Goal: Task Accomplishment & Management: Complete application form

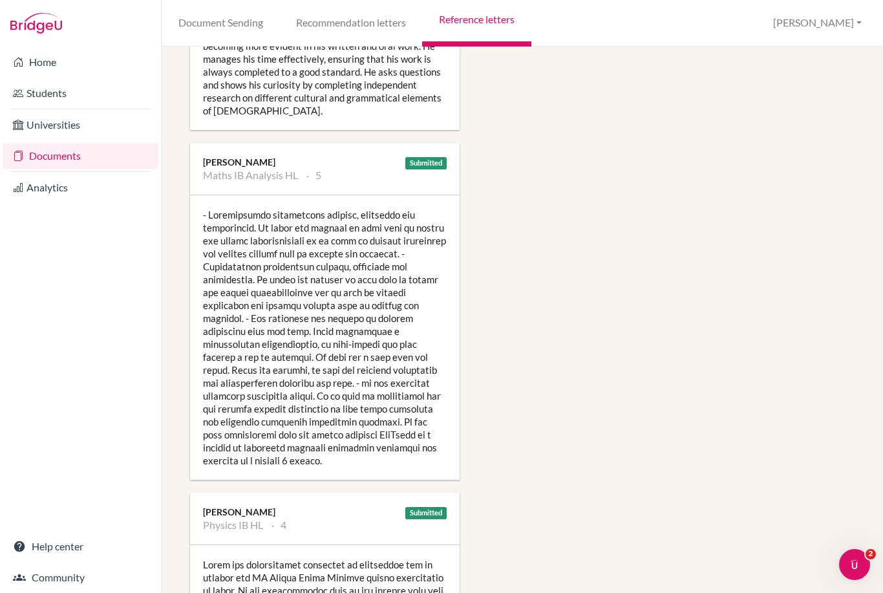
scroll to position [1366, 8]
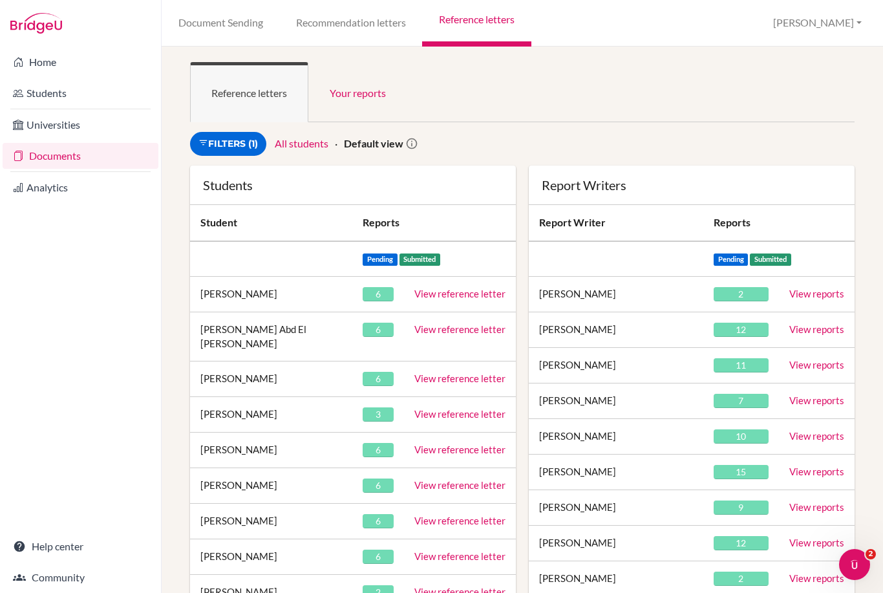
click at [237, 145] on link "Filters (1)" at bounding box center [228, 144] width 76 height 24
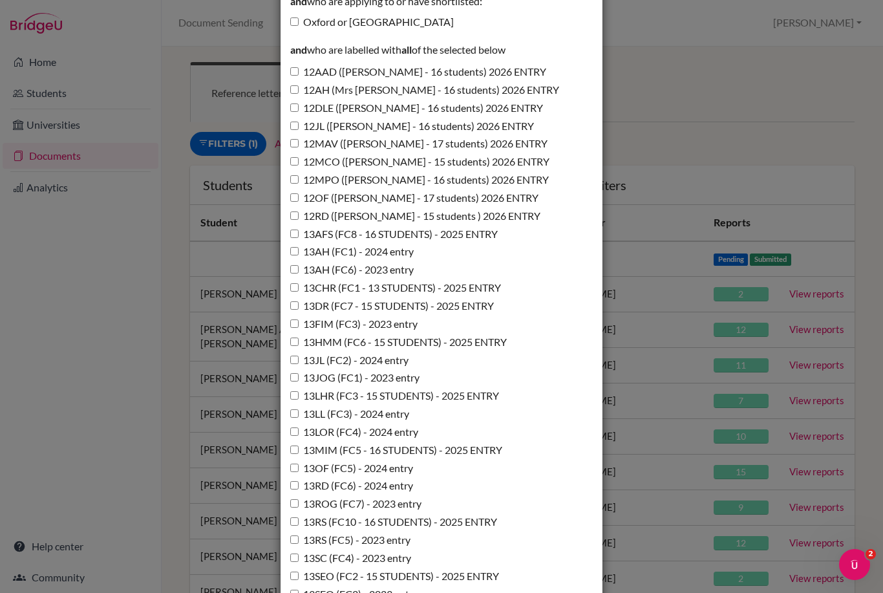
scroll to position [478, 0]
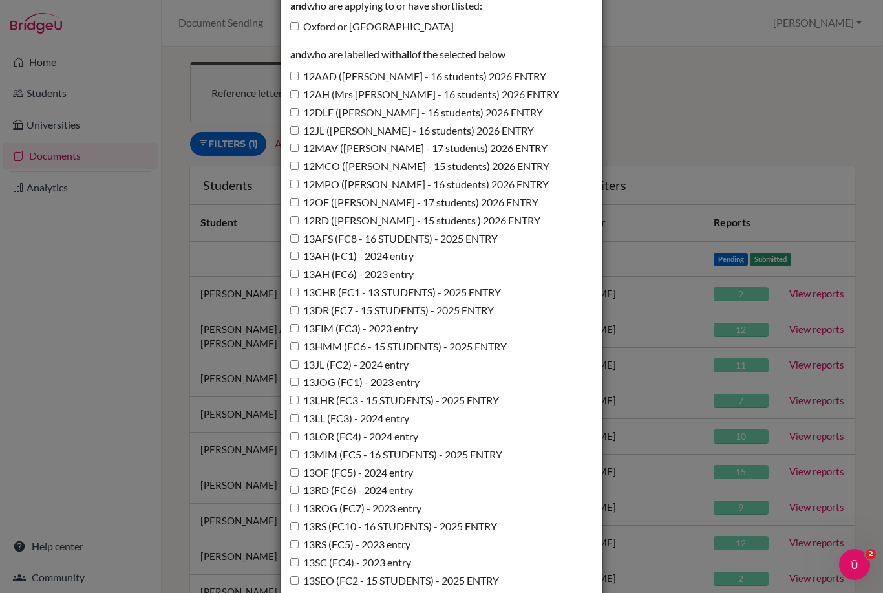
click at [297, 126] on input "12JL (Miss Lawton - 16 students) 2026 ENTRY" at bounding box center [294, 130] width 8 height 8
checkbox input "true"
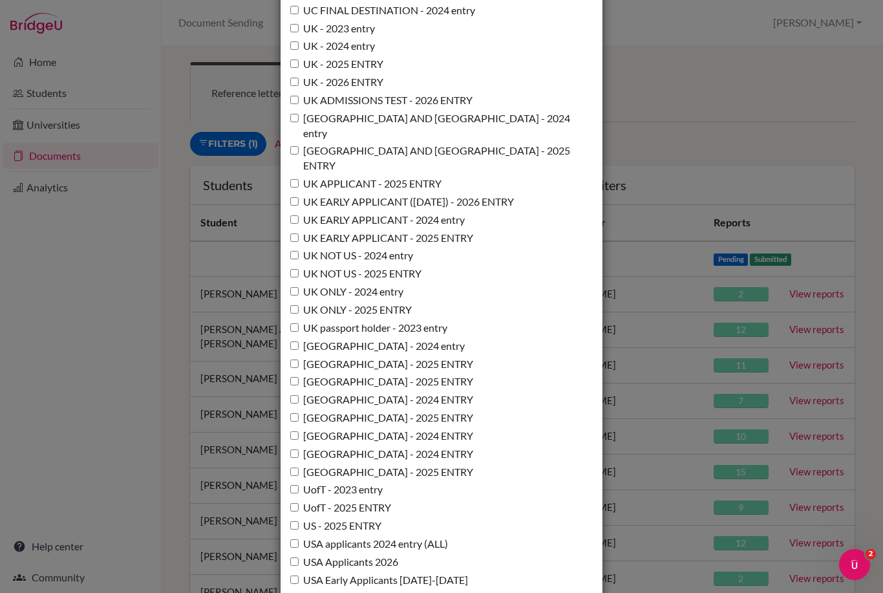
scroll to position [9089, 0]
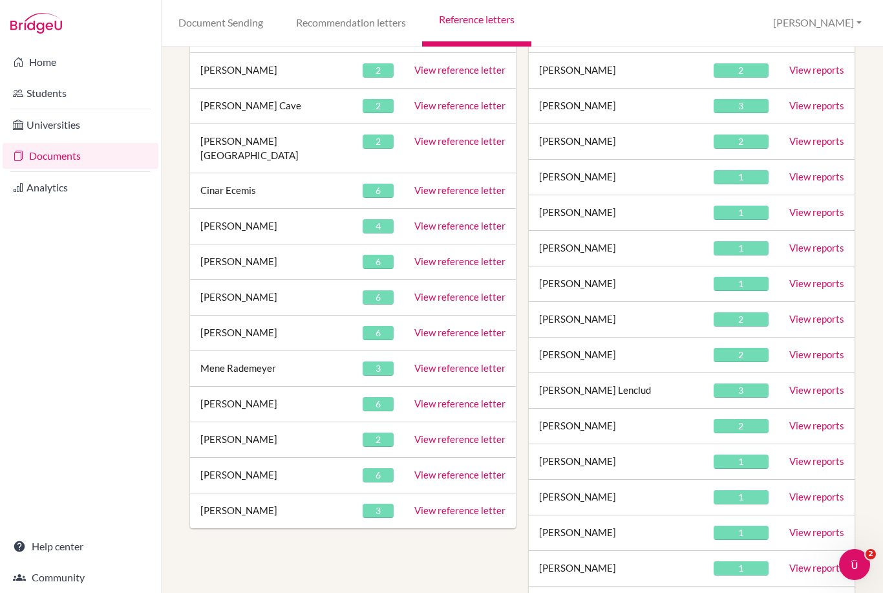
scroll to position [330, 0]
click at [459, 433] on link "View reference letter" at bounding box center [459, 439] width 91 height 12
click at [431, 398] on link "View reference letter" at bounding box center [459, 404] width 91 height 12
click at [460, 398] on link "View reference letter" at bounding box center [459, 404] width 91 height 12
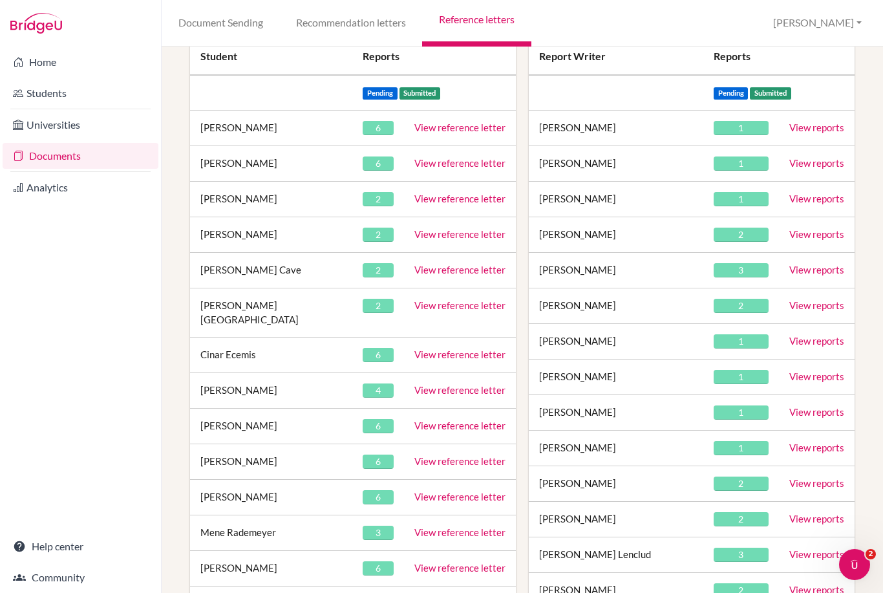
scroll to position [164, 10]
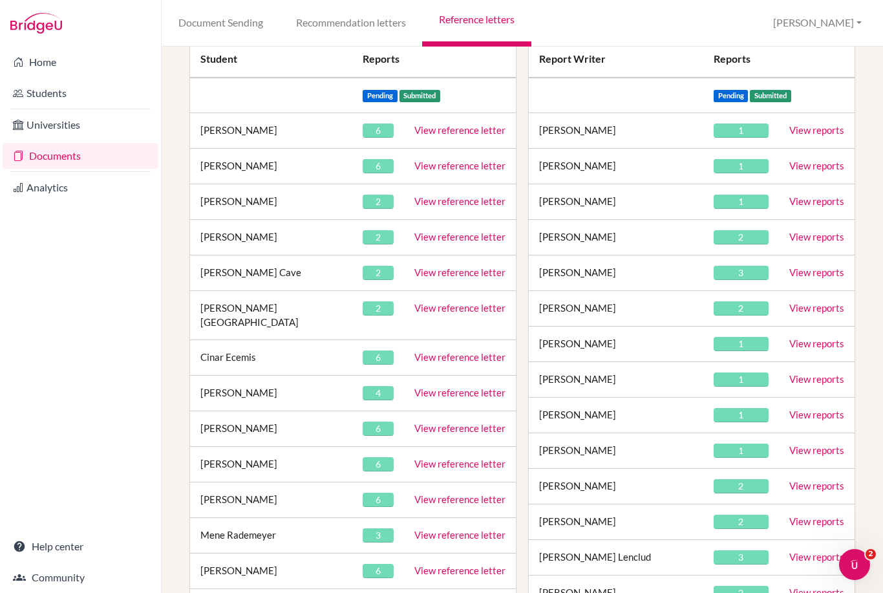
click at [438, 237] on link "View reference letter" at bounding box center [459, 237] width 91 height 12
click at [425, 272] on link "View reference letter" at bounding box center [459, 272] width 91 height 12
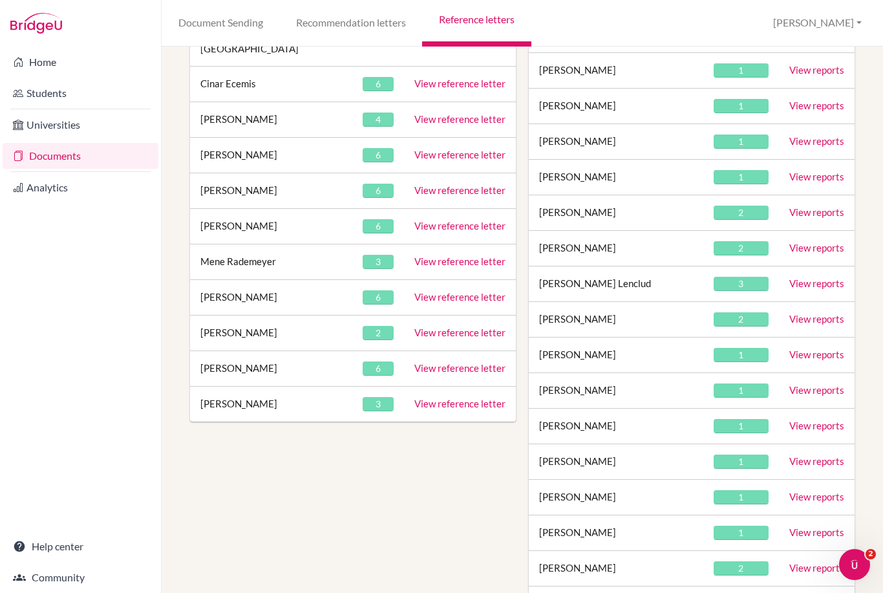
scroll to position [443, 16]
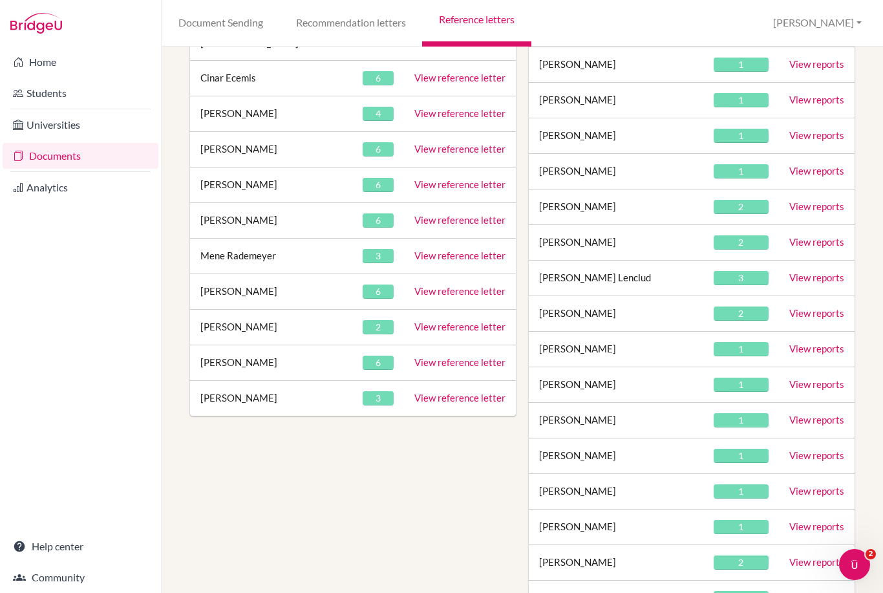
click at [414, 250] on link "View reference letter" at bounding box center [459, 256] width 91 height 12
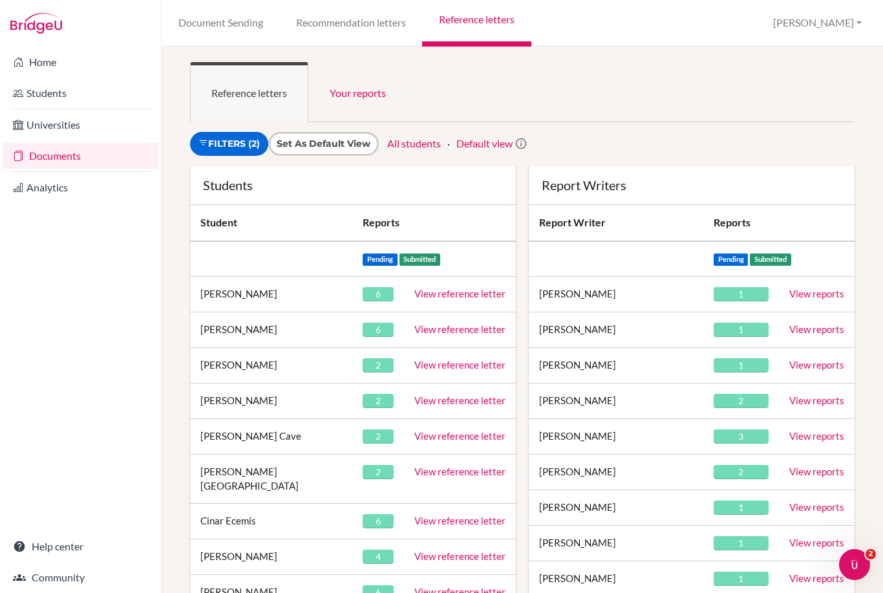
scroll to position [0, 0]
click at [226, 140] on link "Filters (2)" at bounding box center [229, 144] width 78 height 24
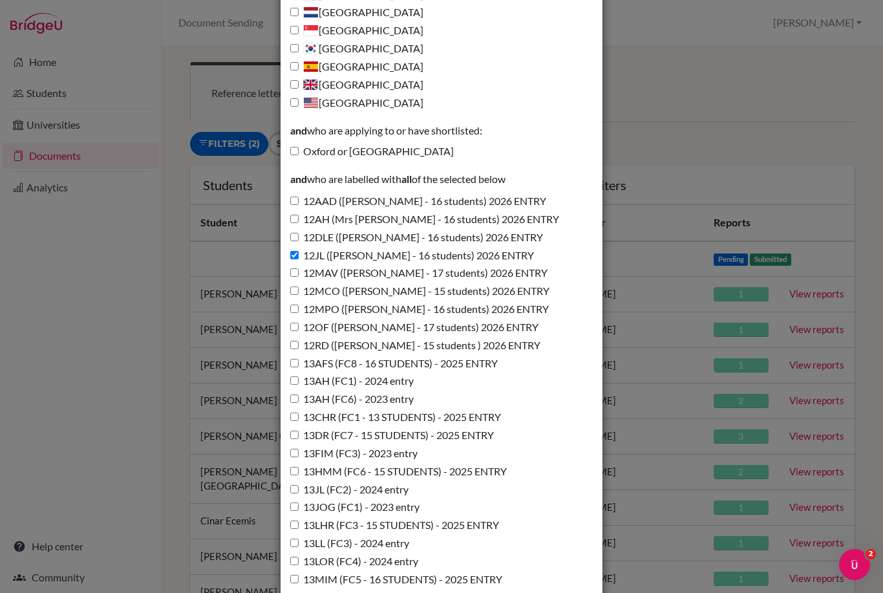
scroll to position [327, 0]
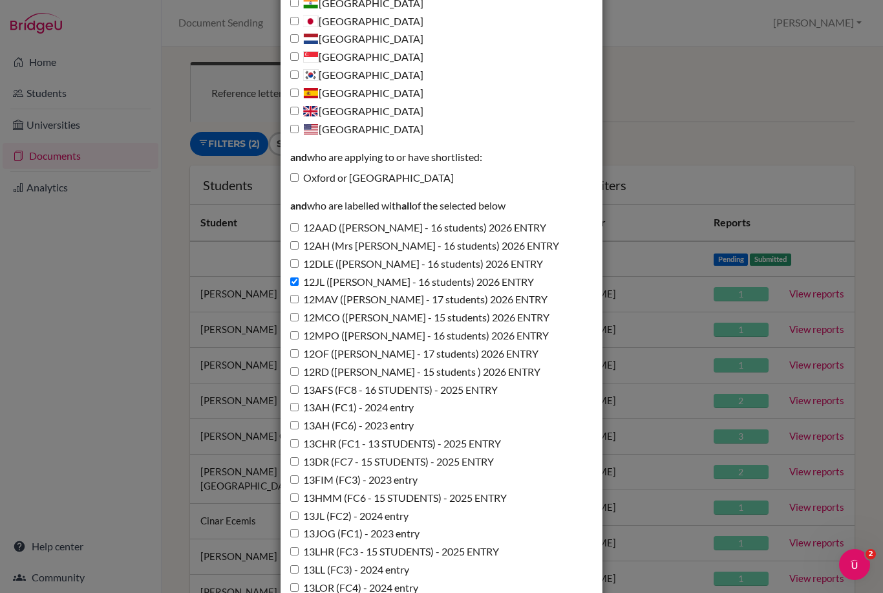
click at [295, 313] on input "12MCO ([PERSON_NAME] - 15 students) 2026 ENTRY" at bounding box center [294, 317] width 8 height 8
checkbox input "true"
click at [291, 277] on input "12JL (Miss Lawton - 16 students) 2026 ENTRY" at bounding box center [294, 281] width 8 height 8
checkbox input "false"
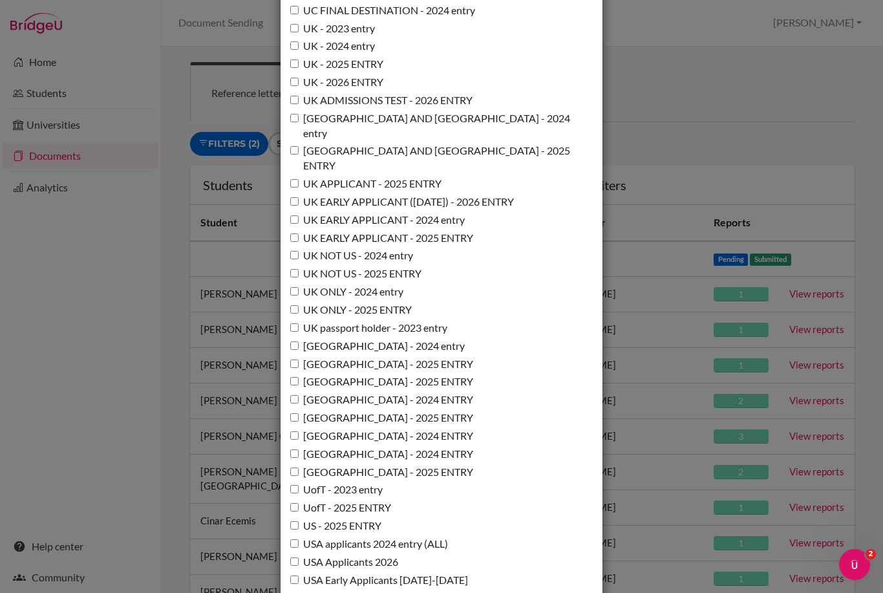
scroll to position [9089, 0]
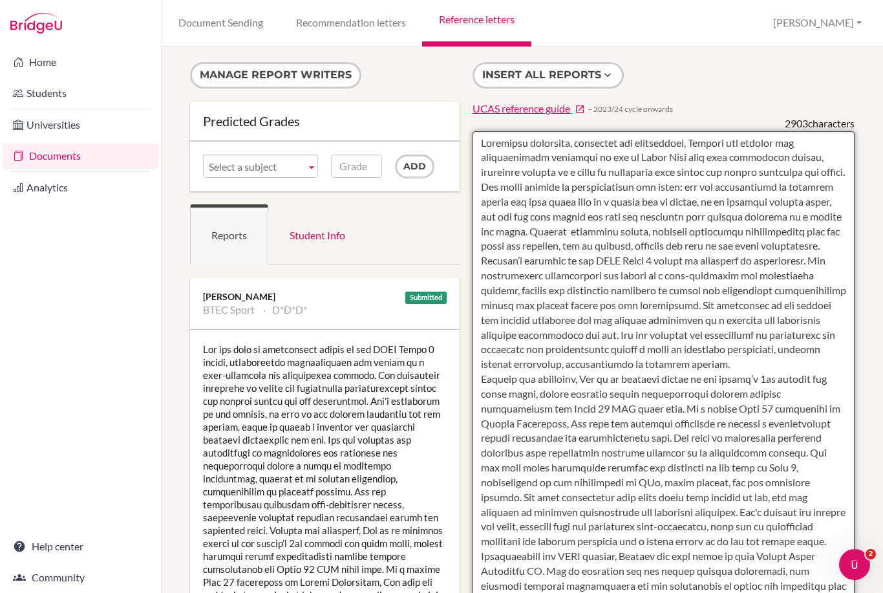
click at [498, 144] on textarea at bounding box center [664, 504] width 382 height 747
click at [497, 144] on textarea at bounding box center [664, 504] width 382 height 747
click at [495, 145] on textarea at bounding box center [664, 504] width 382 height 747
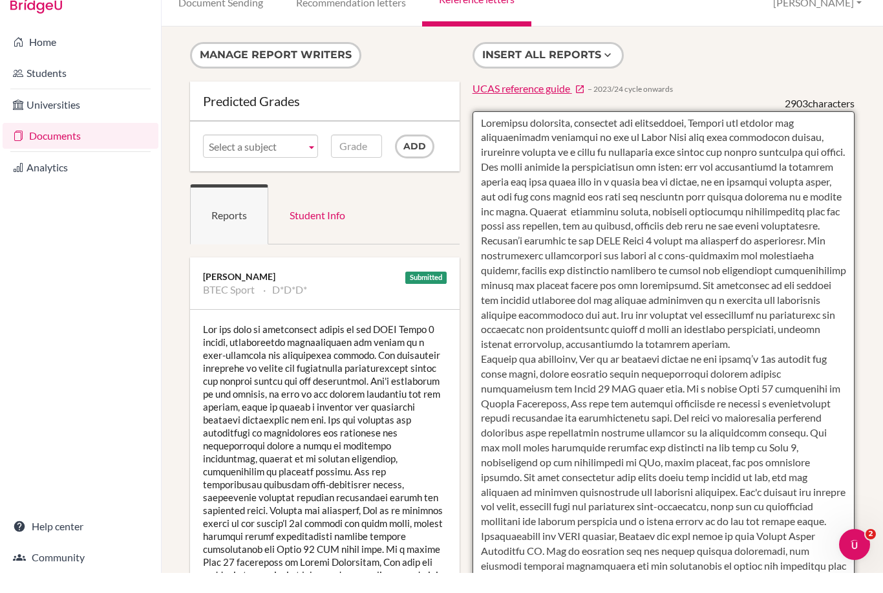
scroll to position [0, 16]
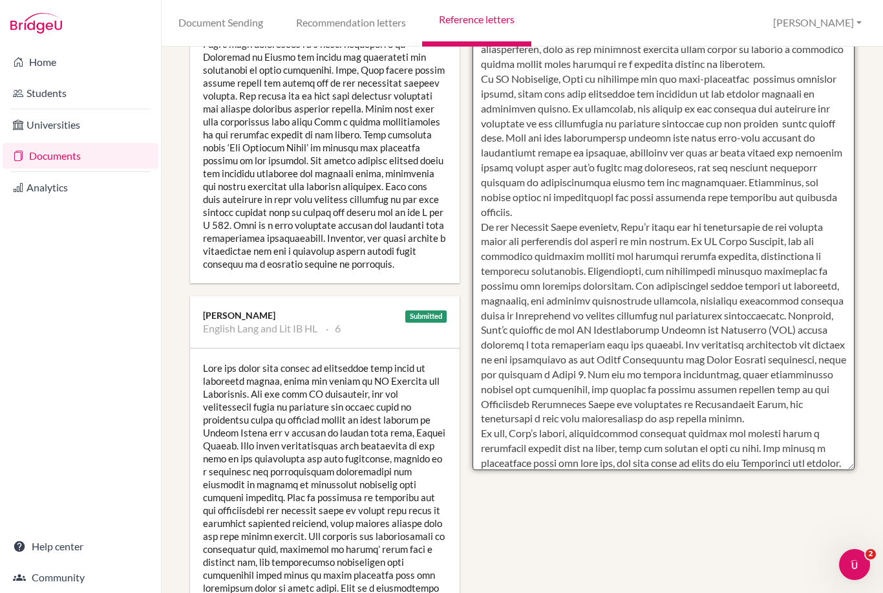
scroll to position [401, 0]
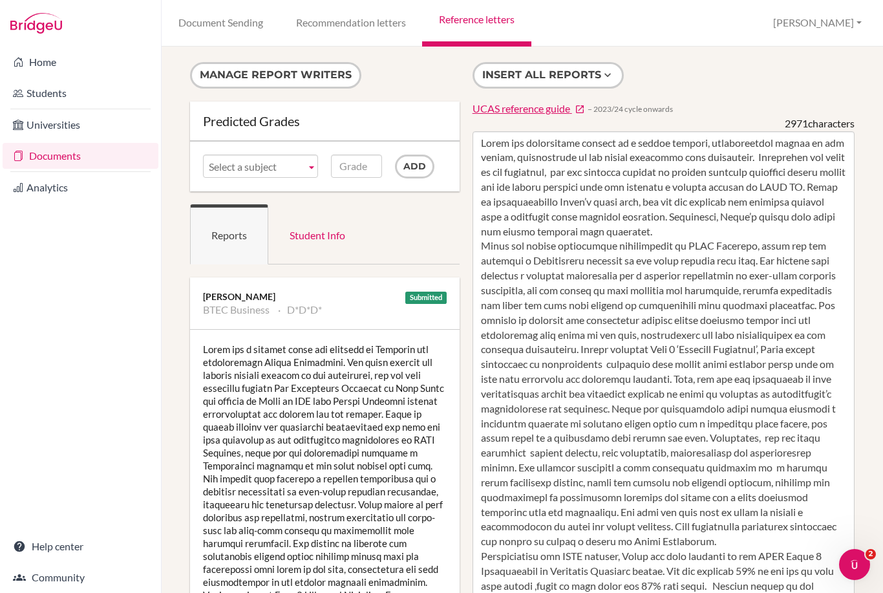
scroll to position [200, 0]
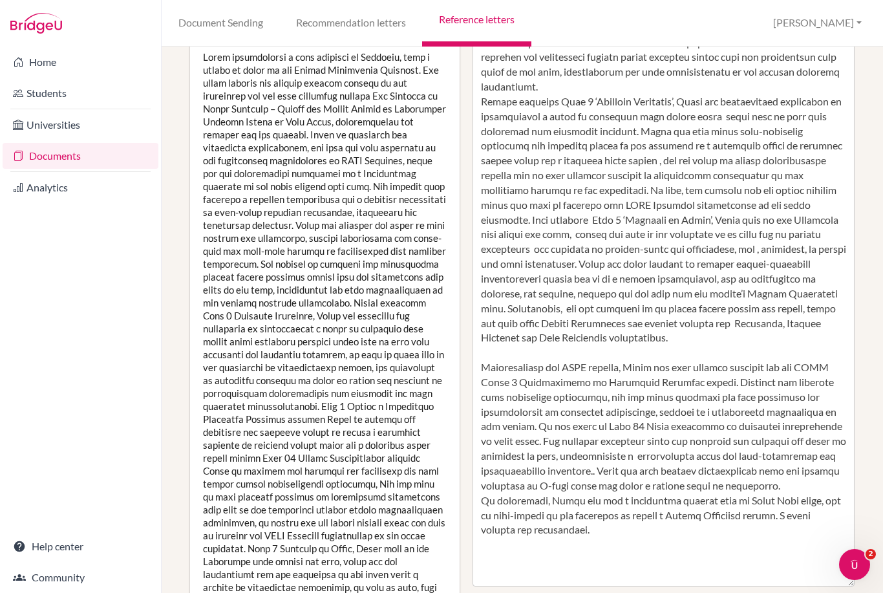
scroll to position [313, 7]
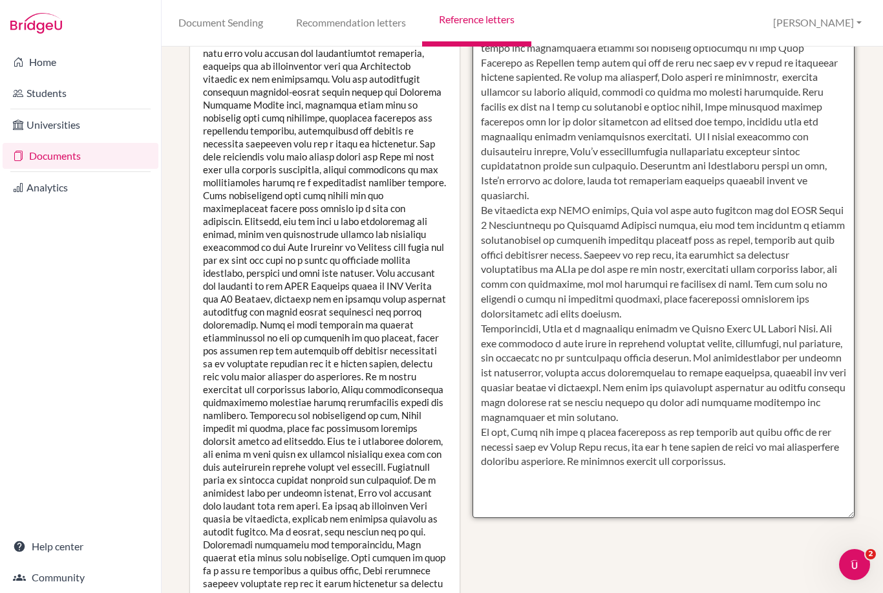
scroll to position [361, 0]
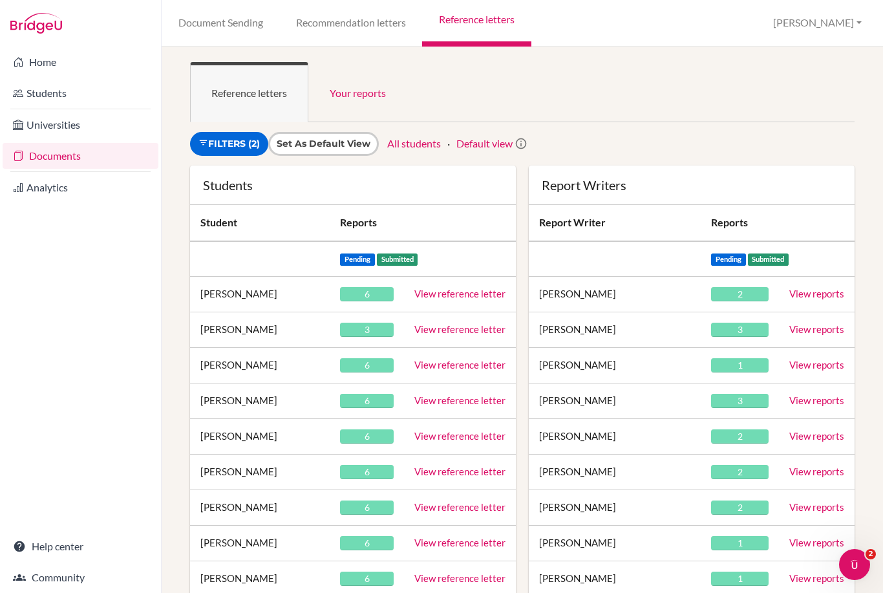
click at [434, 326] on link "View reference letter" at bounding box center [459, 329] width 91 height 12
click at [448, 399] on link "View reference letter" at bounding box center [459, 400] width 91 height 12
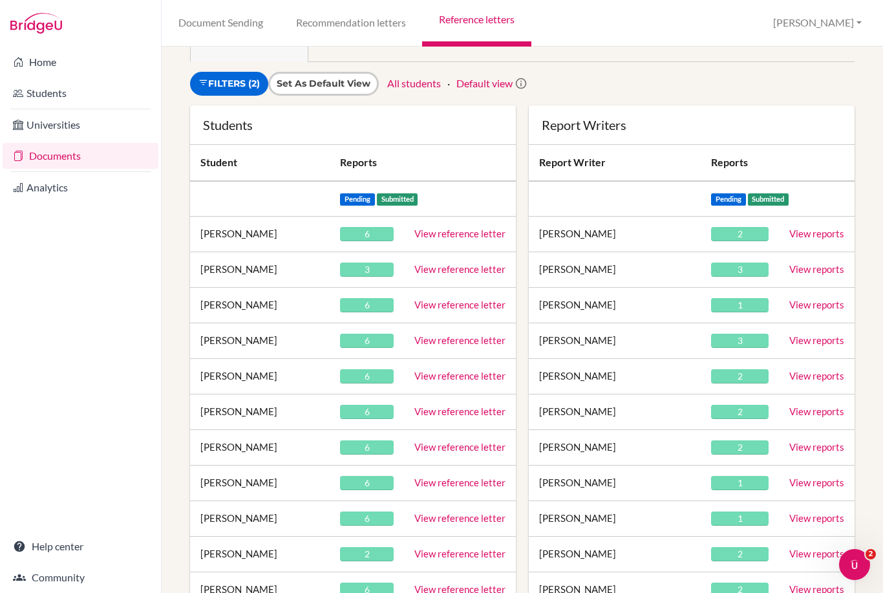
scroll to position [62, 8]
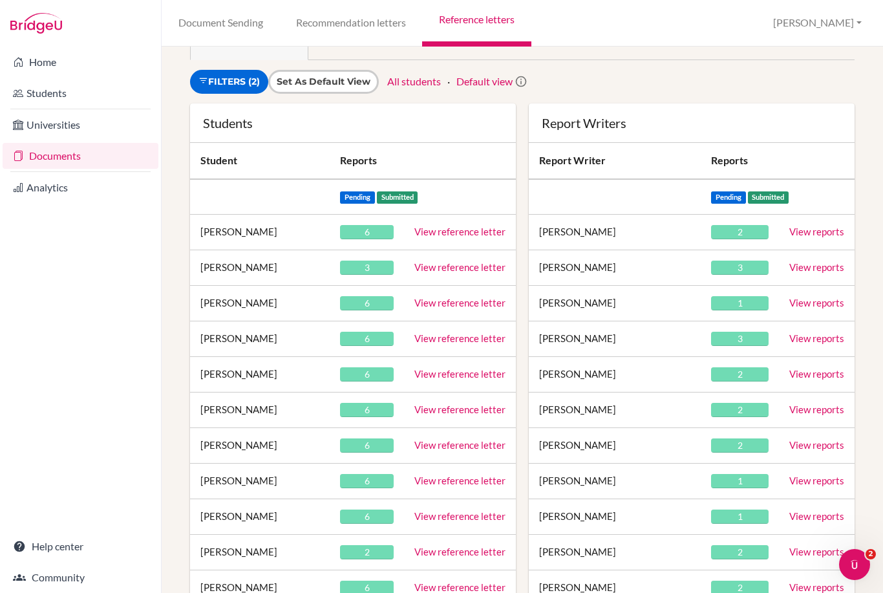
click at [438, 376] on link "View reference letter" at bounding box center [459, 374] width 91 height 12
click at [429, 447] on link "View reference letter" at bounding box center [459, 445] width 91 height 12
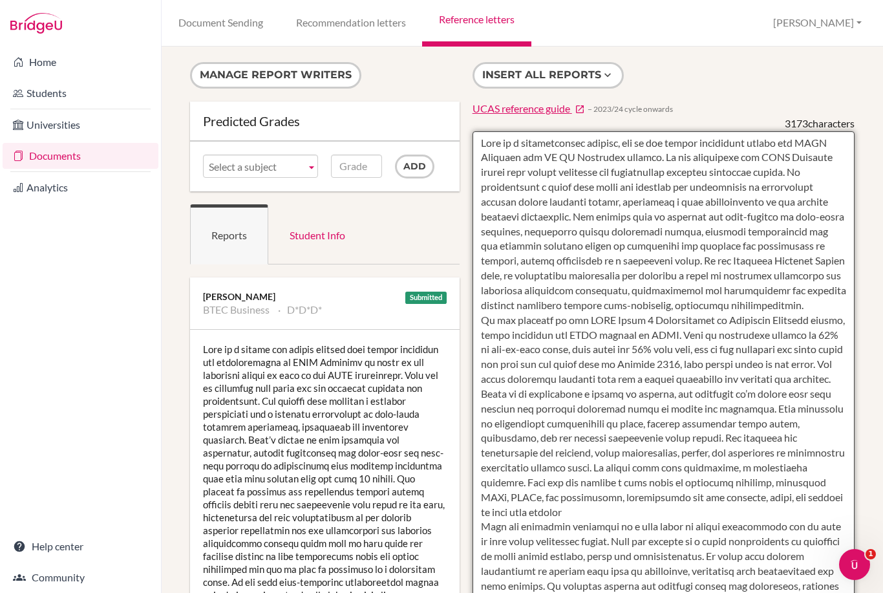
click at [484, 136] on textarea at bounding box center [664, 504] width 382 height 747
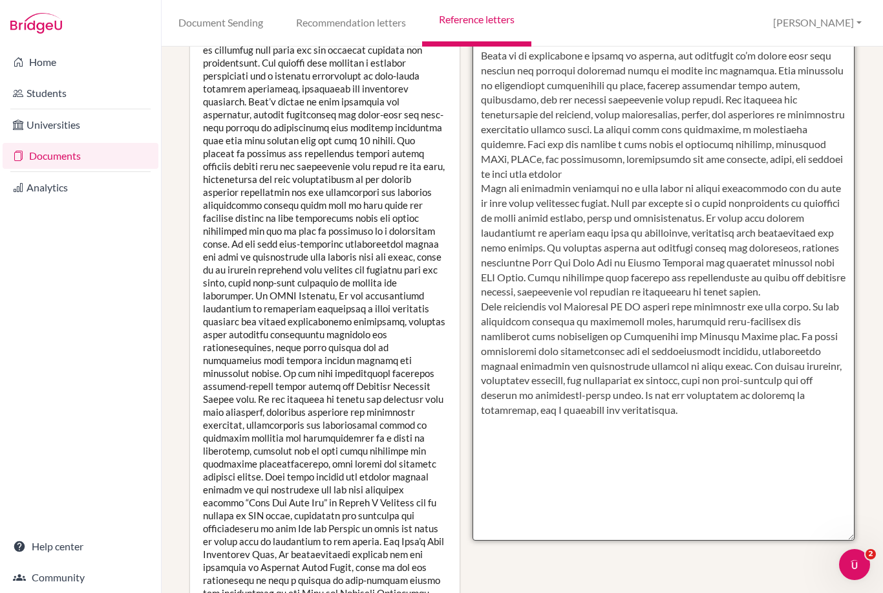
scroll to position [337, 0]
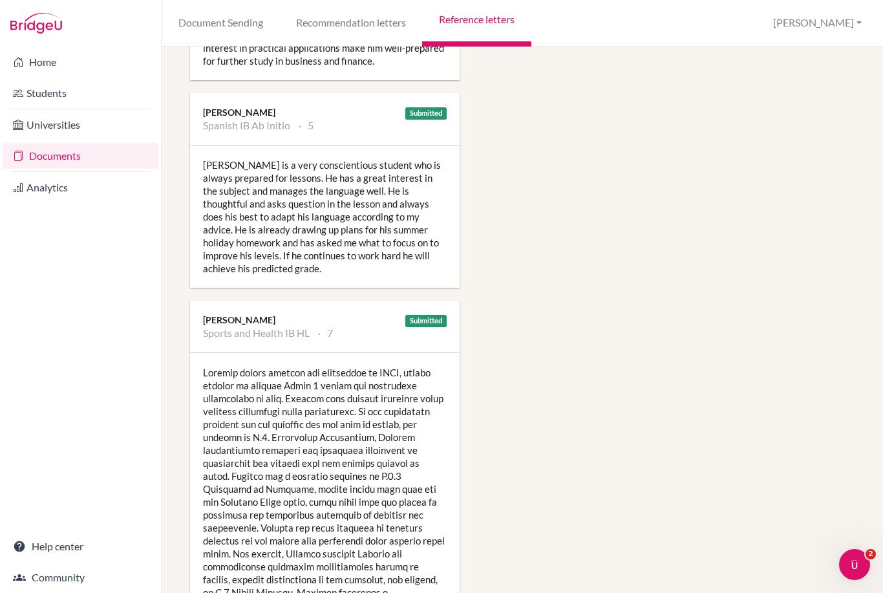
scroll to position [1727, 16]
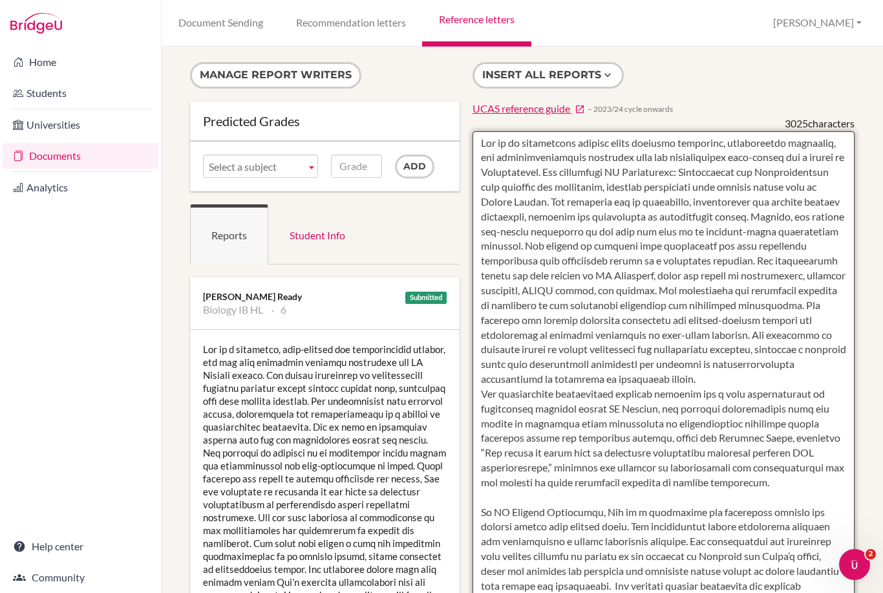
scroll to position [-1, 14]
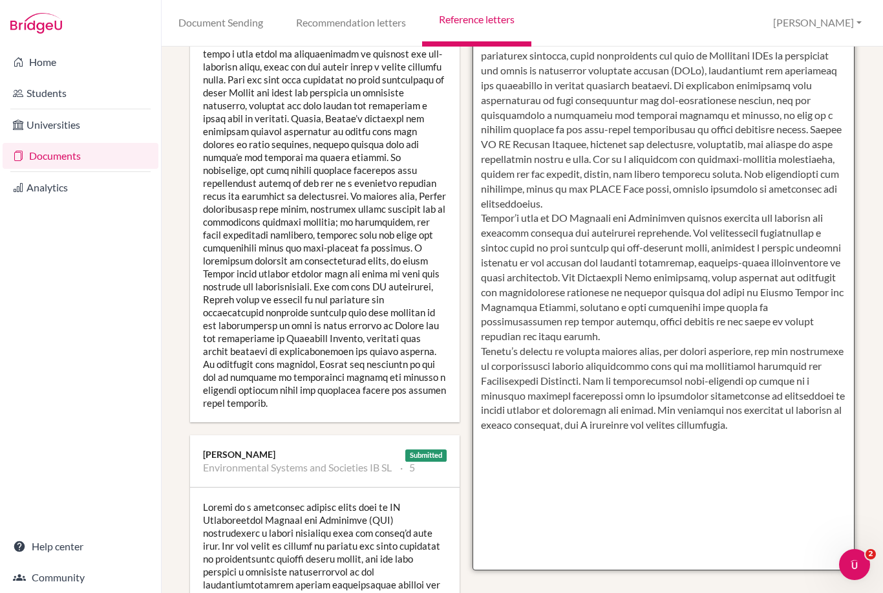
scroll to position [311, 16]
